Goal: Task Accomplishment & Management: Manage account settings

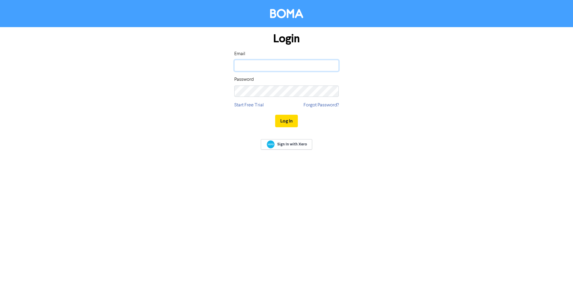
click at [255, 68] on input "email" at bounding box center [286, 65] width 104 height 11
type input "marketing@afsl.nz"
click at [275, 115] on button "Log In" at bounding box center [286, 121] width 23 height 13
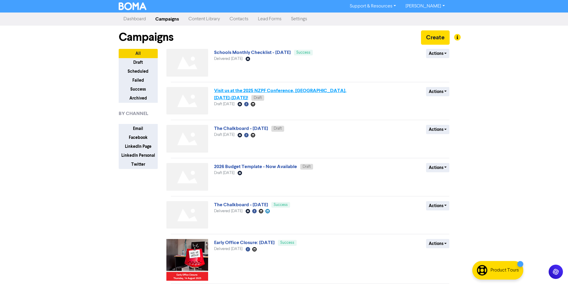
click at [302, 90] on link "Visit us at the 2025 NZPF Conference, [GEOGRAPHIC_DATA], [DATE]-[DATE]!" at bounding box center [280, 94] width 132 height 13
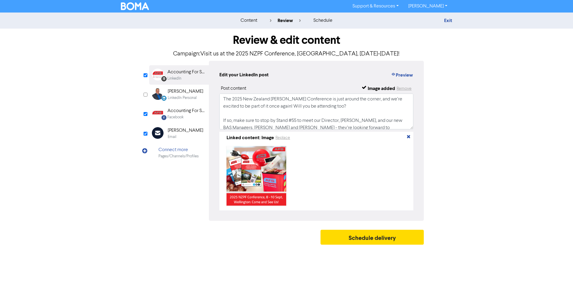
click at [185, 133] on div "[PERSON_NAME]" at bounding box center [185, 130] width 35 height 7
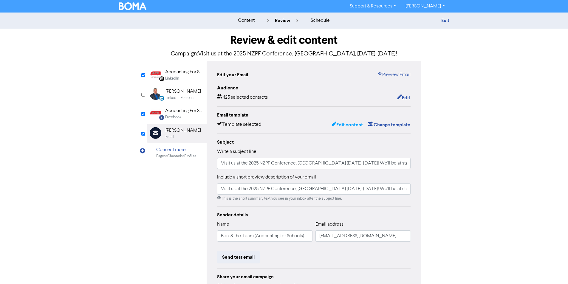
click at [351, 122] on button "Edit content" at bounding box center [347, 125] width 32 height 8
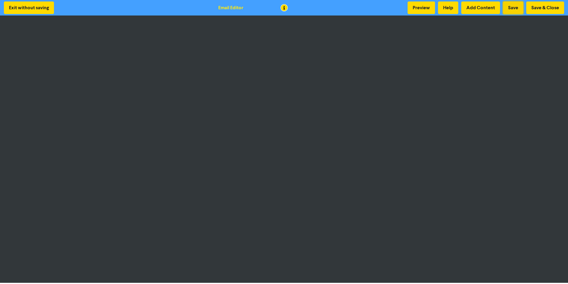
click at [513, 9] on button "Save" at bounding box center [513, 7] width 20 height 13
click at [541, 8] on button "Save & Close" at bounding box center [545, 7] width 38 height 13
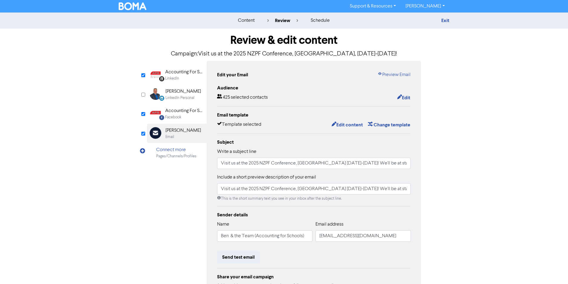
click at [185, 77] on div "LinkedIn" at bounding box center [184, 79] width 38 height 6
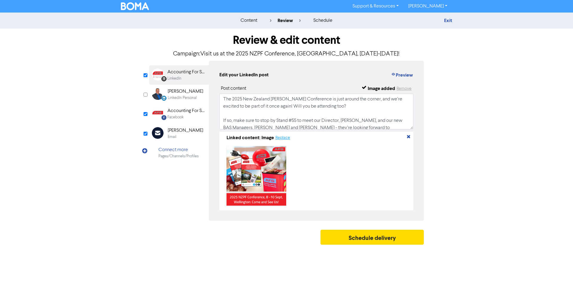
click at [286, 136] on button "Replace" at bounding box center [282, 137] width 15 height 7
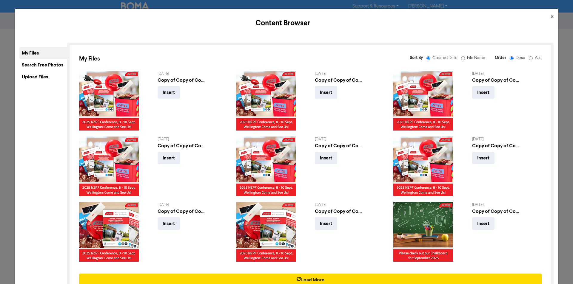
click at [51, 78] on div "Upload Files" at bounding box center [43, 77] width 48 height 12
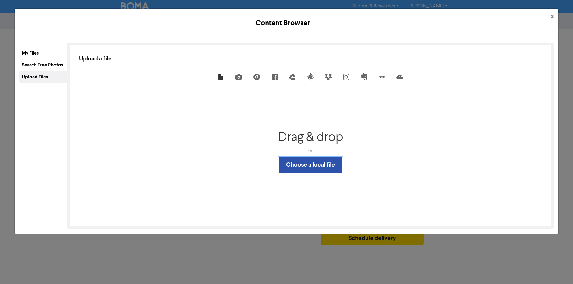
click at [295, 164] on button "Choose a local file" at bounding box center [311, 165] width 64 height 16
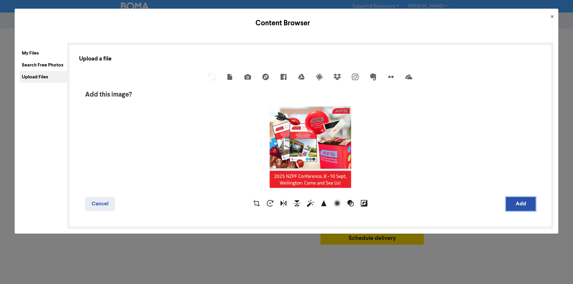
click at [515, 205] on button "Add" at bounding box center [520, 204] width 30 height 14
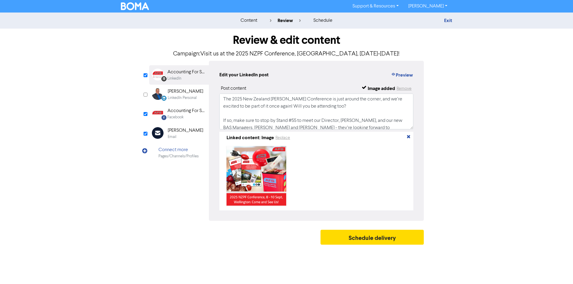
click at [196, 115] on div "Facebook" at bounding box center [186, 118] width 38 height 6
click at [171, 76] on div "LinkedIn" at bounding box center [174, 79] width 14 height 6
click at [183, 111] on div "Accounting For Schools" at bounding box center [186, 110] width 38 height 7
click at [282, 139] on button "Replace" at bounding box center [282, 137] width 15 height 7
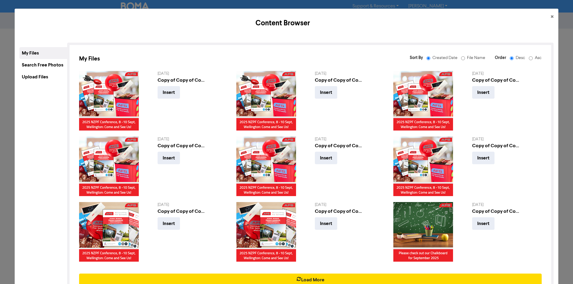
click at [49, 78] on div "Upload Files" at bounding box center [43, 77] width 48 height 12
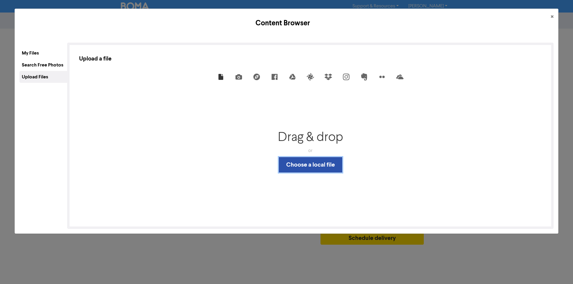
click at [293, 166] on button "Choose a local file" at bounding box center [311, 165] width 64 height 16
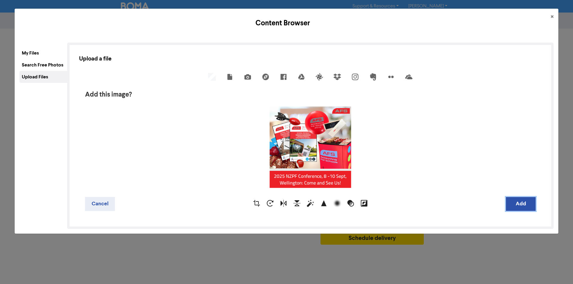
click at [505, 203] on button "Add" at bounding box center [520, 204] width 30 height 14
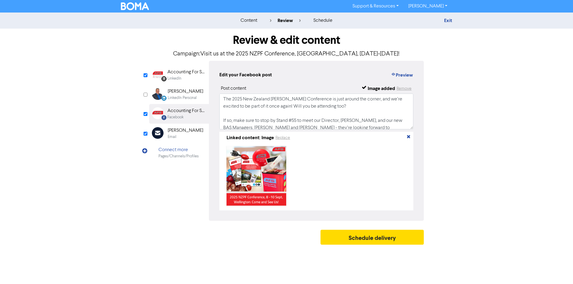
click at [183, 76] on div "LinkedIn" at bounding box center [186, 79] width 38 height 6
click at [185, 113] on div "Accounting For Schools" at bounding box center [186, 110] width 38 height 7
click at [406, 75] on button "Preview" at bounding box center [401, 75] width 23 height 8
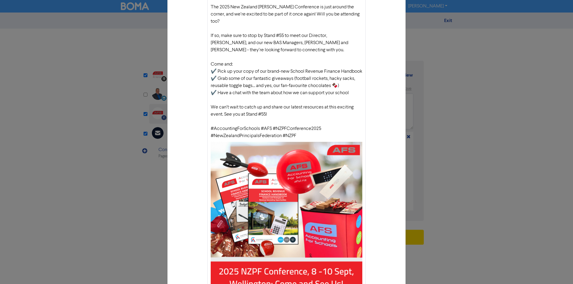
scroll to position [60, 0]
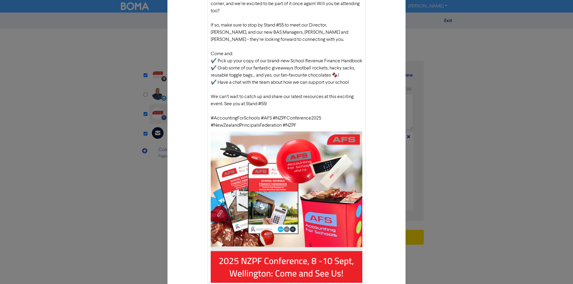
click at [461, 107] on div "Facebook preview × Accounting For Schools The 2025 New Zealand [PERSON_NAME] Co…" at bounding box center [286, 142] width 573 height 284
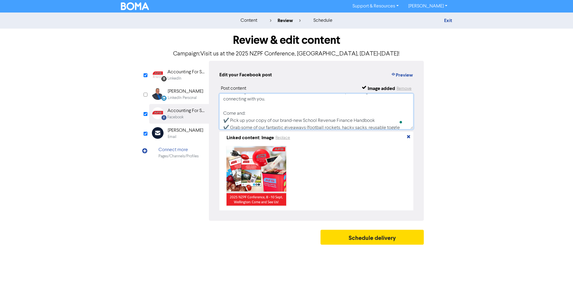
scroll to position [48, 0]
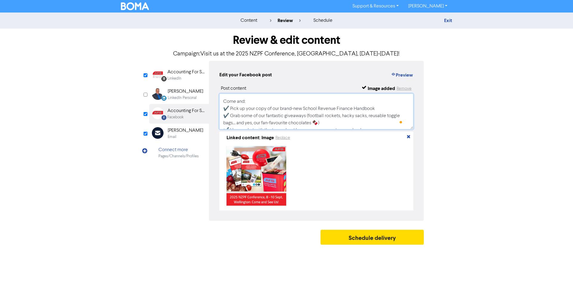
click at [370, 117] on textarea "The 2025 New Zealand [PERSON_NAME] Conference is just around the corner, and we…" at bounding box center [316, 112] width 194 height 36
click at [370, 122] on textarea "The 2025 New Zealand [PERSON_NAME] Conference is just around the corner, and we…" at bounding box center [316, 112] width 194 height 36
click at [385, 116] on textarea "The 2025 New Zealand [PERSON_NAME] Conference is just around the corner, and we…" at bounding box center [316, 112] width 194 height 36
paste textarea "frisbee"
drag, startPoint x: 370, startPoint y: 116, endPoint x: 386, endPoint y: 117, distance: 15.5
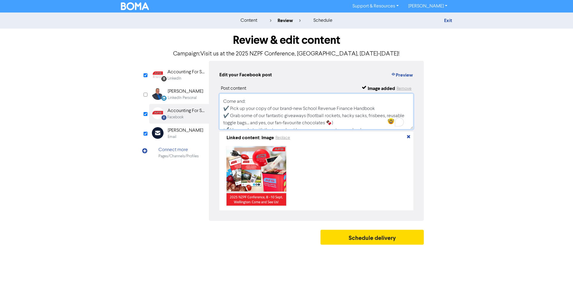
click at [386, 117] on textarea "The 2025 New Zealand [PERSON_NAME] Conference is just around the corner, and we…" at bounding box center [316, 112] width 194 height 36
type textarea "The 2025 New Zealand [PERSON_NAME] Conference is just around the corner, and we…"
click at [191, 114] on div "Accounting For Schools" at bounding box center [186, 110] width 38 height 7
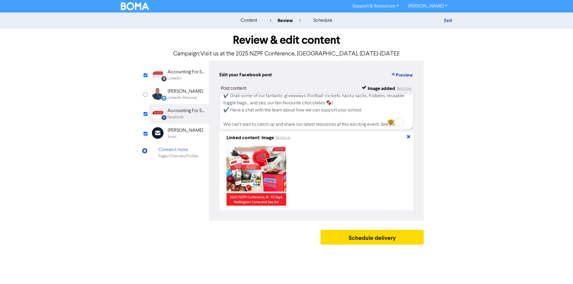
scroll to position [78, 0]
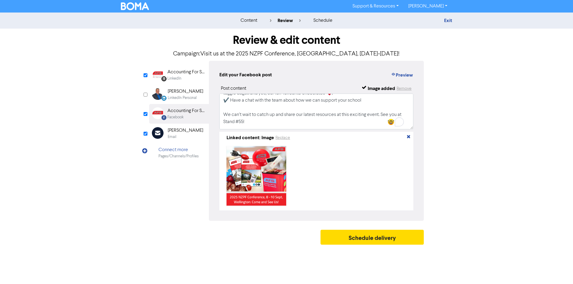
click at [188, 112] on div "Accounting For Schools" at bounding box center [186, 110] width 38 height 7
click at [180, 70] on div "Accounting For Schools Limited" at bounding box center [186, 72] width 38 height 7
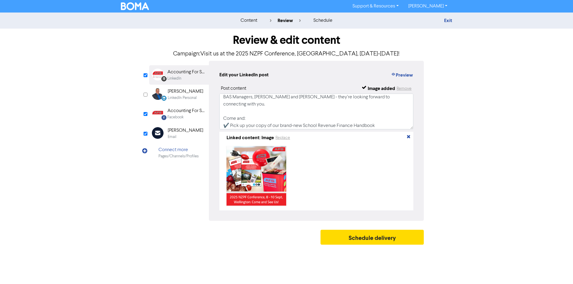
scroll to position [60, 0]
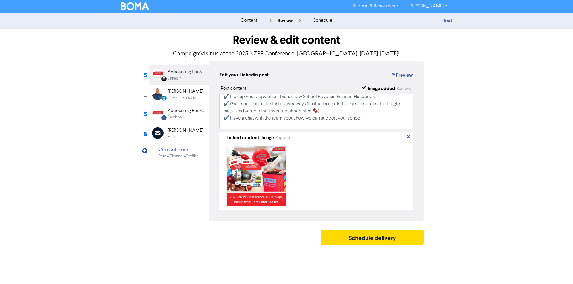
click at [182, 115] on div "Facebook" at bounding box center [175, 118] width 16 height 6
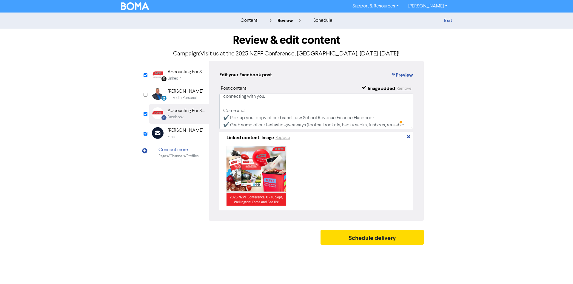
scroll to position [0, 0]
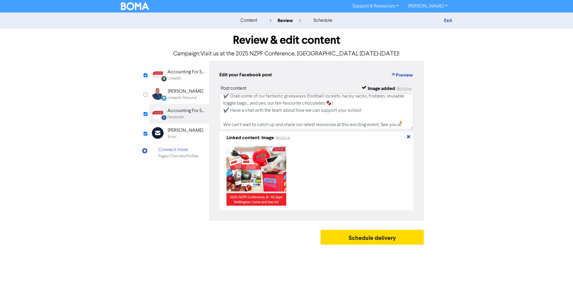
click at [187, 75] on div "Accounting For Schools Limited" at bounding box center [186, 72] width 38 height 7
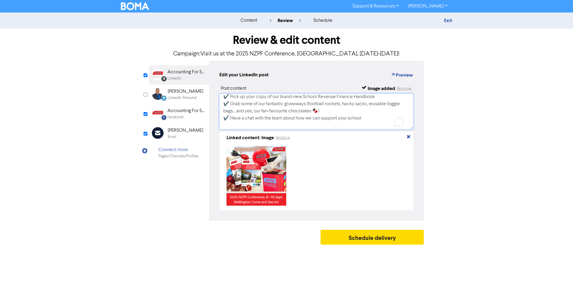
click at [370, 105] on textarea "The 2025 New Zealand [PERSON_NAME] Conference is just around the corner, and we…" at bounding box center [316, 112] width 194 height 36
paste textarea "frisbees"
type textarea "The 2025 New Zealand [PERSON_NAME] Conference is just around the corner, and we…"
click at [179, 110] on div "Accounting For Schools" at bounding box center [186, 110] width 38 height 7
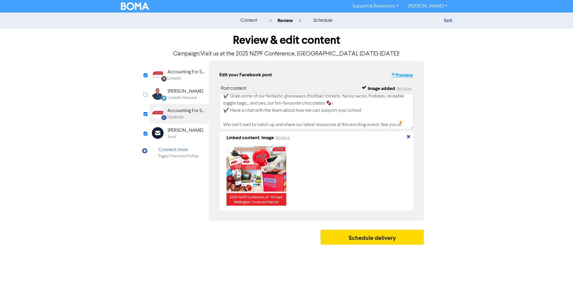
click at [404, 73] on button "Preview" at bounding box center [401, 75] width 23 height 8
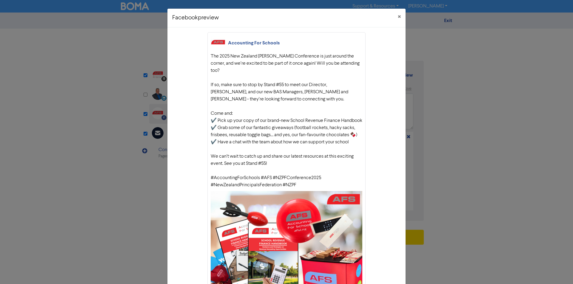
click at [300, 189] on div "The 2025 New Zealand [PERSON_NAME] Conference is just around the corner, and we…" at bounding box center [286, 121] width 151 height 136
drag, startPoint x: 290, startPoint y: 181, endPoint x: 221, endPoint y: 59, distance: 140.2
click at [207, 56] on div "Accounting For Schools The 2025 New Zealand [PERSON_NAME] Conference is just ar…" at bounding box center [286, 195] width 158 height 327
copy div "The 2025 New Zealand [PERSON_NAME] Conference is just around the corner, and we…"
click at [475, 111] on div "Facebook preview × Accounting For Schools The 2025 New Zealand [PERSON_NAME] Co…" at bounding box center [286, 142] width 573 height 284
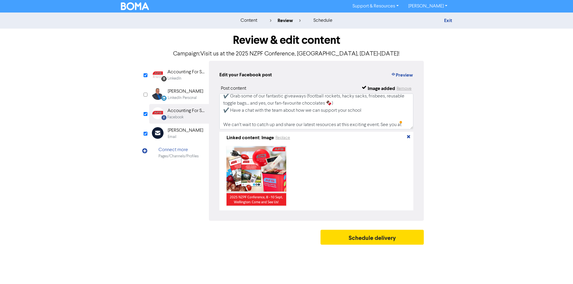
click at [176, 81] on div "LinkedIn" at bounding box center [174, 79] width 14 height 6
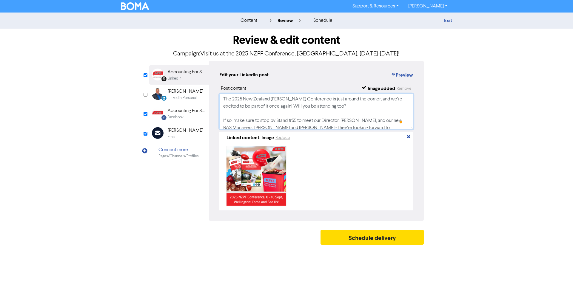
scroll to position [97, 0]
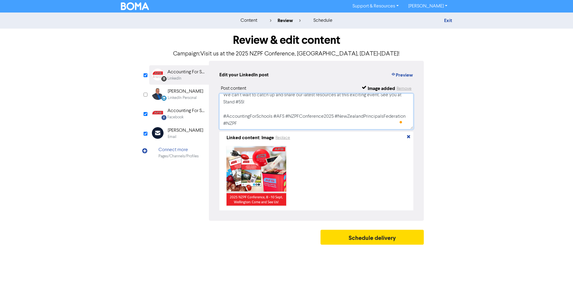
drag, startPoint x: 224, startPoint y: 98, endPoint x: 572, endPoint y: 296, distance: 400.7
click at [572, 284] on html "Support & Resources Video Tutorials FAQ & Guides Marketing Education [PERSON_NA…" at bounding box center [286, 142] width 573 height 284
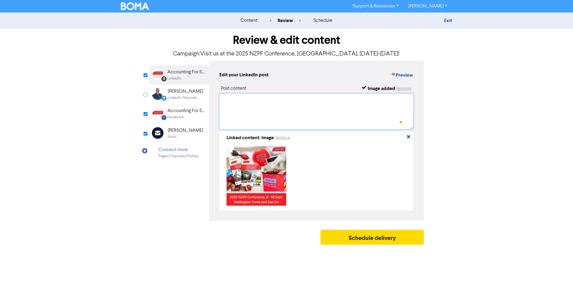
scroll to position [0, 0]
paste textarea "The 2025 New Zealand [PERSON_NAME] Conference is just around the corner, and we…"
type textarea "The 2025 New Zealand [PERSON_NAME] Conference is just around the corner, and we…"
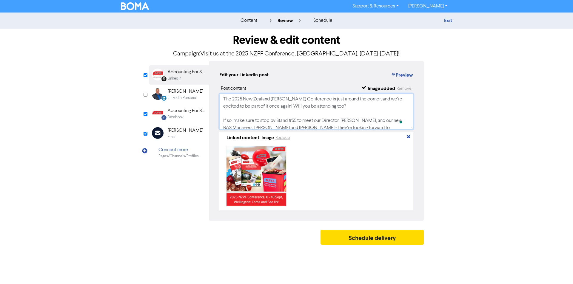
scroll to position [95, 0]
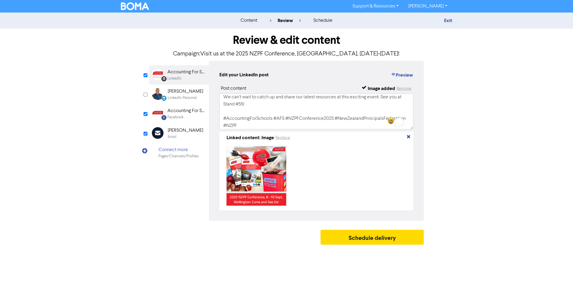
click at [191, 115] on div "Facebook" at bounding box center [186, 118] width 38 height 6
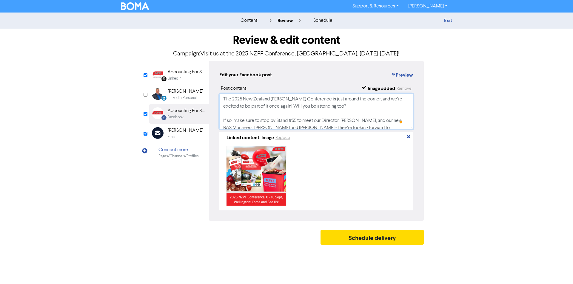
scroll to position [97, 0]
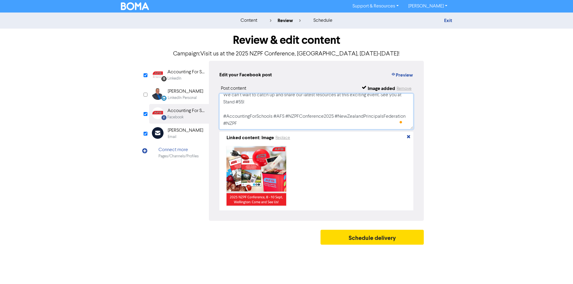
drag, startPoint x: 222, startPoint y: 97, endPoint x: 572, endPoint y: 296, distance: 403.3
click at [572, 284] on html "Support & Resources Video Tutorials FAQ & Guides Marketing Education [PERSON_NA…" at bounding box center [286, 142] width 573 height 284
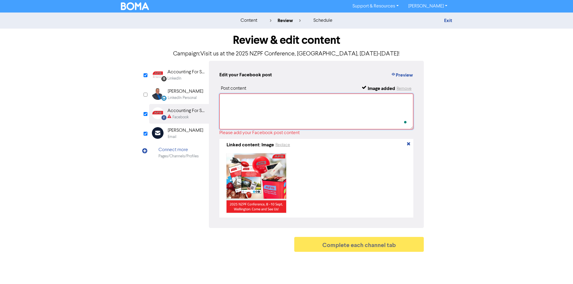
scroll to position [0, 0]
paste textarea "The 2025 New Zealand [PERSON_NAME] Conference is just around the corner, and we…"
type textarea "The 2025 New Zealand [PERSON_NAME] Conference is just around the corner, and we…"
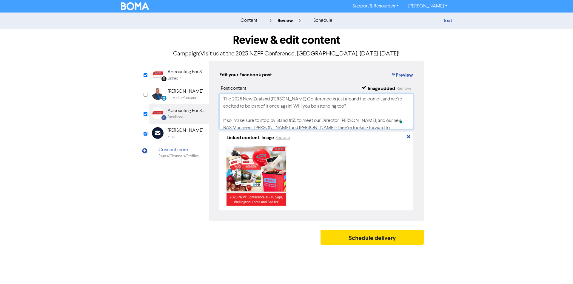
scroll to position [95, 0]
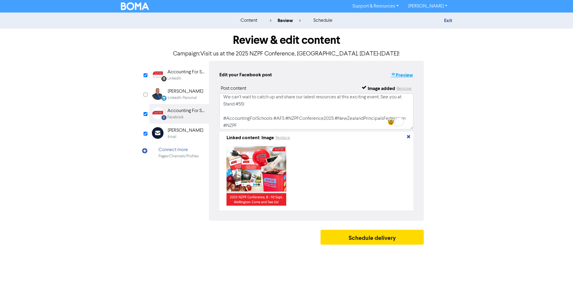
click at [406, 75] on button "Preview" at bounding box center [401, 75] width 23 height 8
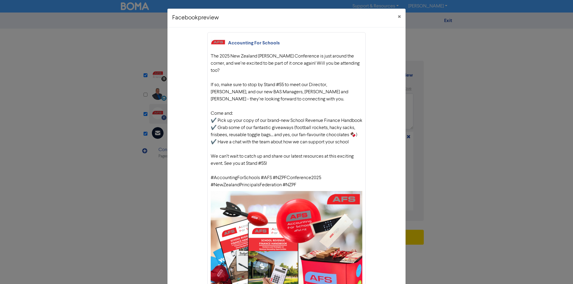
click at [457, 146] on div "Facebook preview × Accounting For Schools The 2025 New Zealand [PERSON_NAME] Co…" at bounding box center [286, 142] width 573 height 284
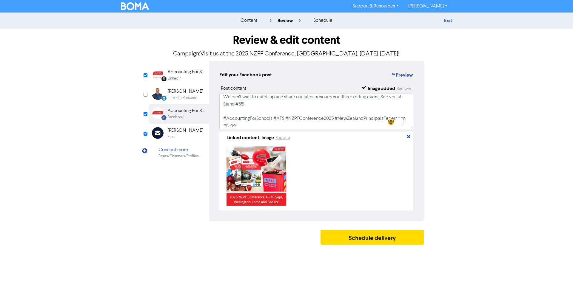
click at [187, 77] on div "LinkedIn" at bounding box center [186, 79] width 38 height 6
click at [403, 75] on button "Preview" at bounding box center [401, 75] width 23 height 8
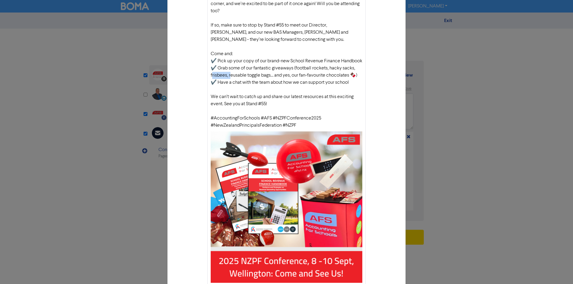
drag, startPoint x: 227, startPoint y: 82, endPoint x: 233, endPoint y: 82, distance: 6.0
click at [211, 82] on div "The 2025 New Zealand [PERSON_NAME] Conference is just around the corner, and we…" at bounding box center [286, 61] width 151 height 136
copy div "frisbees,"
click at [470, 114] on div "LinkedIn preview × Accounting For Schools Limited The 2025 New Zealand [PERSON_…" at bounding box center [286, 142] width 573 height 284
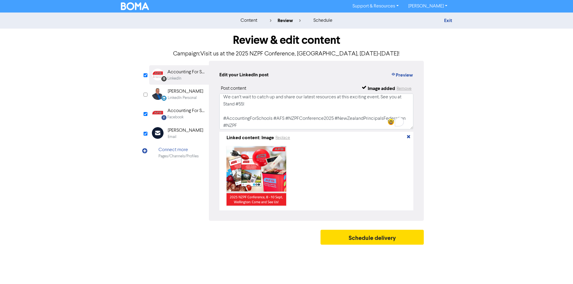
click at [195, 132] on div "Email Created with Sketch. [PERSON_NAME] Email" at bounding box center [179, 133] width 60 height 19
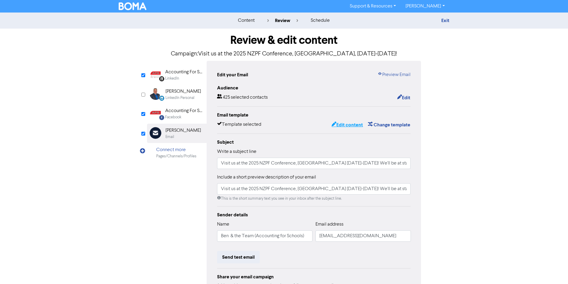
click at [342, 122] on button "Edit content" at bounding box center [347, 125] width 32 height 8
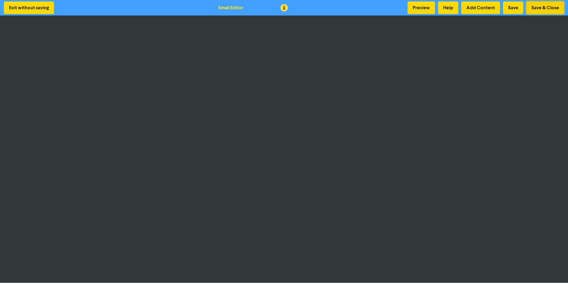
click at [543, 7] on button "Save & Close" at bounding box center [545, 7] width 38 height 13
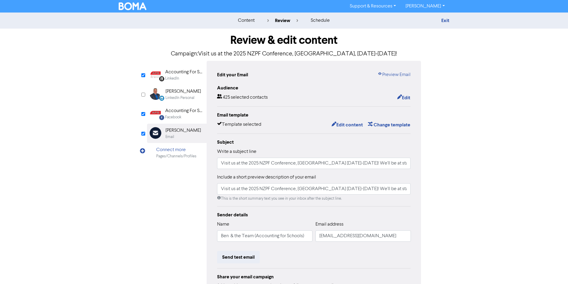
click at [168, 67] on div "LinkedIn Page Created with Sketch. Accounting For Schools Limited LinkedIn" at bounding box center [177, 74] width 60 height 19
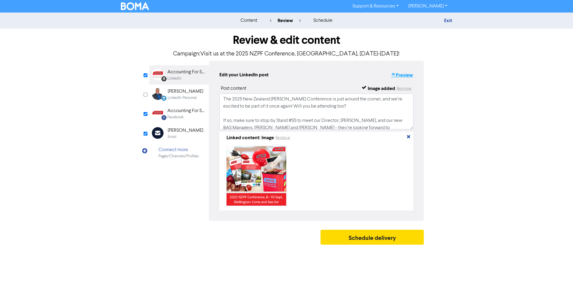
click at [409, 75] on button "Preview" at bounding box center [401, 75] width 23 height 8
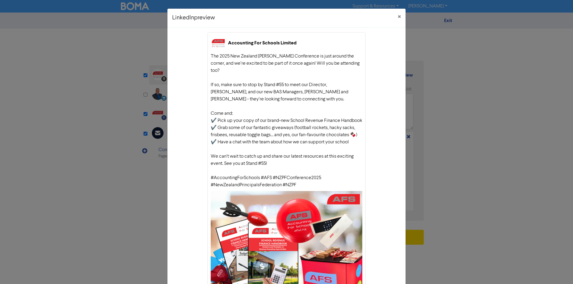
click at [466, 133] on div "LinkedIn preview × Accounting For Schools Limited The 2025 New Zealand [PERSON_…" at bounding box center [286, 142] width 573 height 284
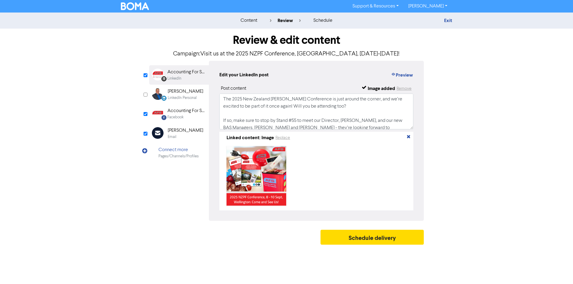
click at [183, 131] on div "[PERSON_NAME]" at bounding box center [185, 130] width 35 height 7
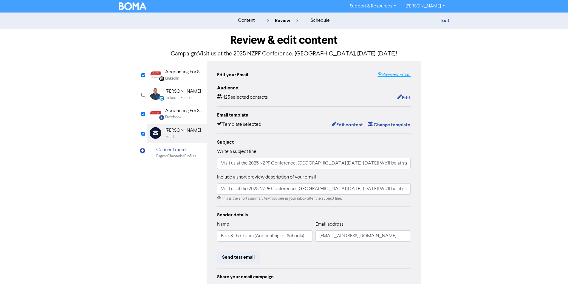
click at [399, 75] on link "Preview Email" at bounding box center [394, 74] width 33 height 7
click at [352, 122] on button "Edit content" at bounding box center [347, 125] width 32 height 8
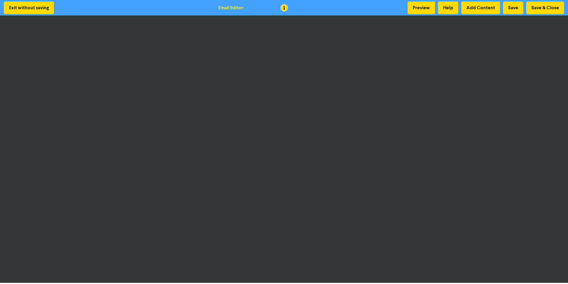
click at [539, 1] on div "Exit without saving Email Editor Preview Help Add Content Save Save & Close" at bounding box center [284, 8] width 568 height 16
click at [541, 7] on button "Save & Close" at bounding box center [545, 7] width 38 height 13
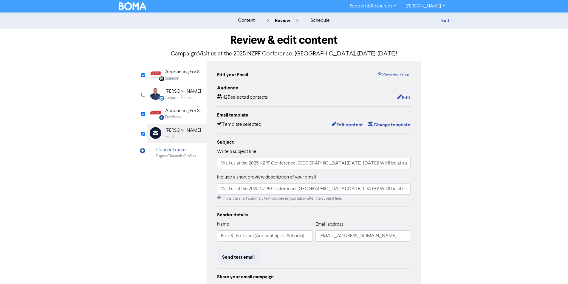
click at [198, 134] on div "Email Created with Sketch. [PERSON_NAME] Email" at bounding box center [177, 133] width 60 height 19
click at [392, 76] on link "Preview Email" at bounding box center [394, 74] width 33 height 7
click at [171, 121] on div "Facebook Created with Sketch. Accounting For Schools Facebook" at bounding box center [177, 113] width 60 height 19
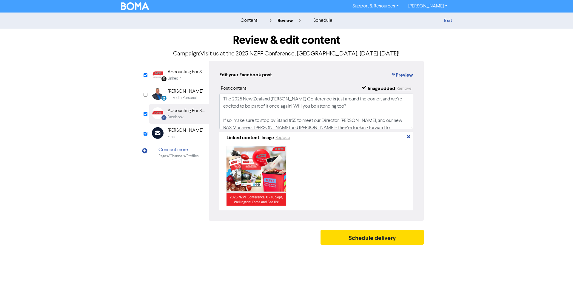
click at [390, 75] on div "Edit your Facebook post Preview" at bounding box center [316, 75] width 194 height 8
click at [394, 75] on icon "button" at bounding box center [393, 75] width 5 height 6
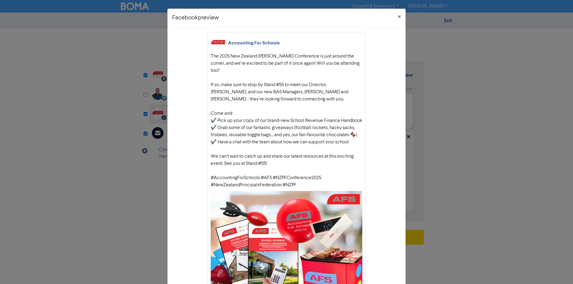
click at [466, 133] on div "Facebook preview × Accounting For Schools The 2025 New Zealand [PERSON_NAME] Co…" at bounding box center [286, 142] width 573 height 284
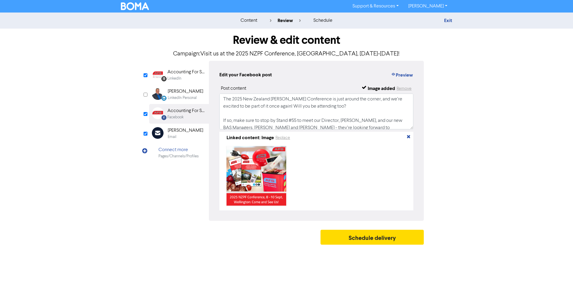
click at [191, 80] on div "LinkedIn" at bounding box center [186, 79] width 38 height 6
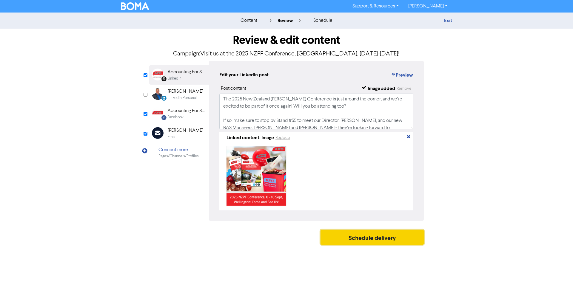
click at [344, 240] on button "Schedule delivery" at bounding box center [371, 237] width 103 height 15
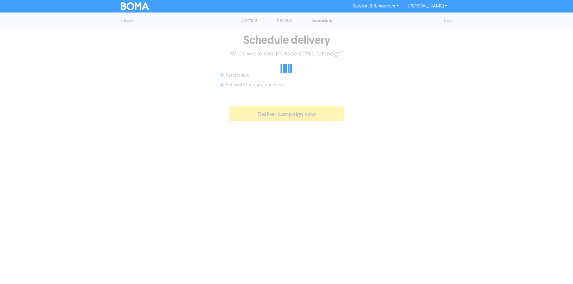
radio input "false"
radio input "true"
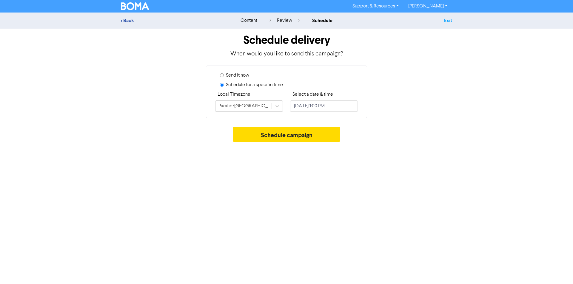
click at [449, 19] on link "Exit" at bounding box center [448, 21] width 8 height 6
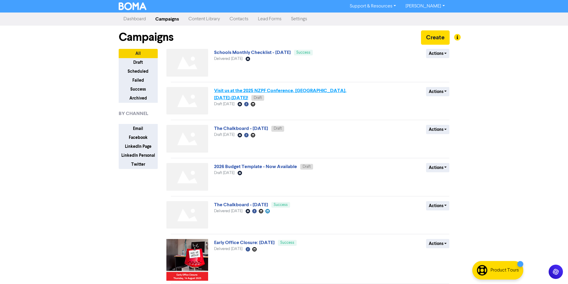
click at [299, 93] on link "Visit us at the 2025 NZPF Conference, [GEOGRAPHIC_DATA], [DATE]-[DATE]!" at bounding box center [280, 94] width 132 height 13
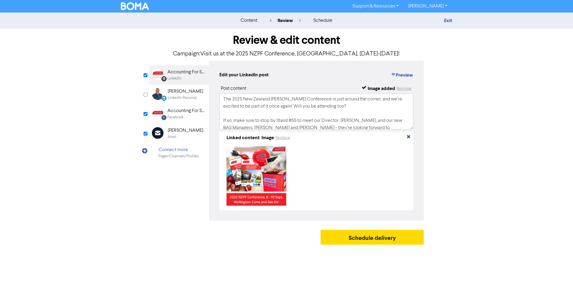
click at [186, 132] on div "[PERSON_NAME]" at bounding box center [185, 130] width 35 height 7
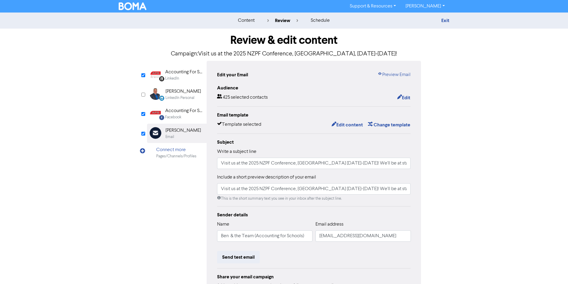
click at [412, 96] on div "Edit your Email Preview Email Audience 425 selected contacts Edit Email templat…" at bounding box center [314, 185] width 215 height 249
click at [409, 98] on button "Edit" at bounding box center [404, 98] width 14 height 8
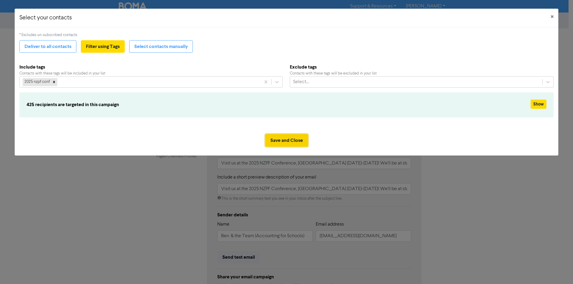
click at [282, 143] on button "Save and Close" at bounding box center [286, 140] width 43 height 13
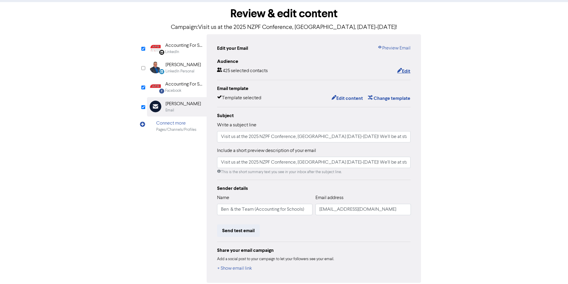
scroll to position [53, 0]
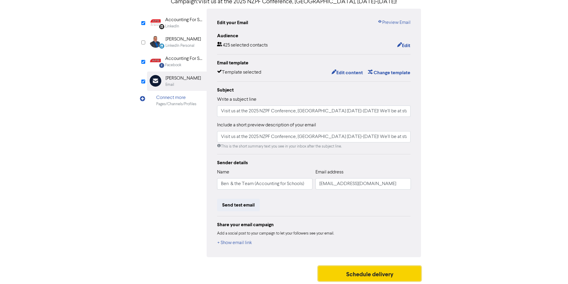
click at [366, 273] on button "Schedule delivery" at bounding box center [369, 273] width 103 height 15
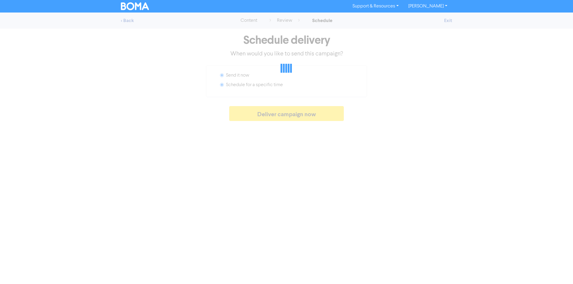
radio input "false"
radio input "true"
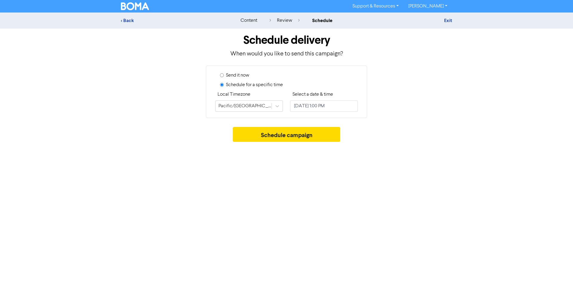
click at [244, 75] on label "Send it now" at bounding box center [237, 75] width 23 height 7
click at [224, 75] on input "Send it now" at bounding box center [222, 75] width 4 height 4
radio input "true"
radio input "false"
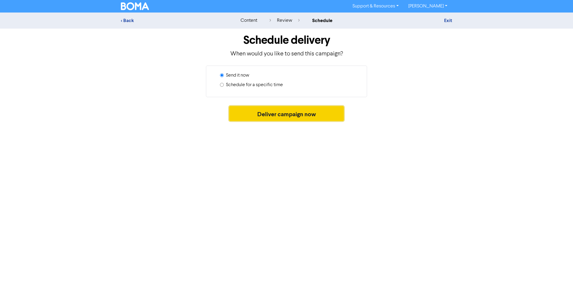
click at [272, 119] on button "Deliver campaign now" at bounding box center [286, 113] width 115 height 15
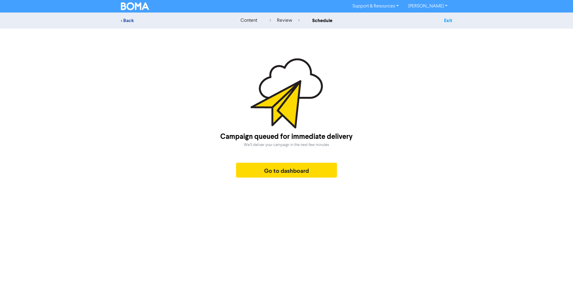
click at [446, 20] on link "Exit" at bounding box center [448, 21] width 8 height 6
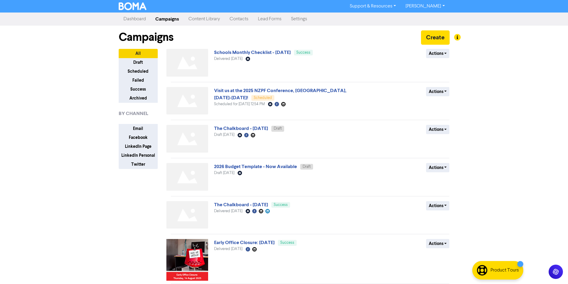
click at [433, 8] on div at bounding box center [284, 142] width 568 height 284
click at [434, 6] on link "[PERSON_NAME]" at bounding box center [425, 6] width 49 height 10
click at [432, 18] on button "Log Out" at bounding box center [424, 17] width 47 height 7
